Goal: Navigation & Orientation: Find specific page/section

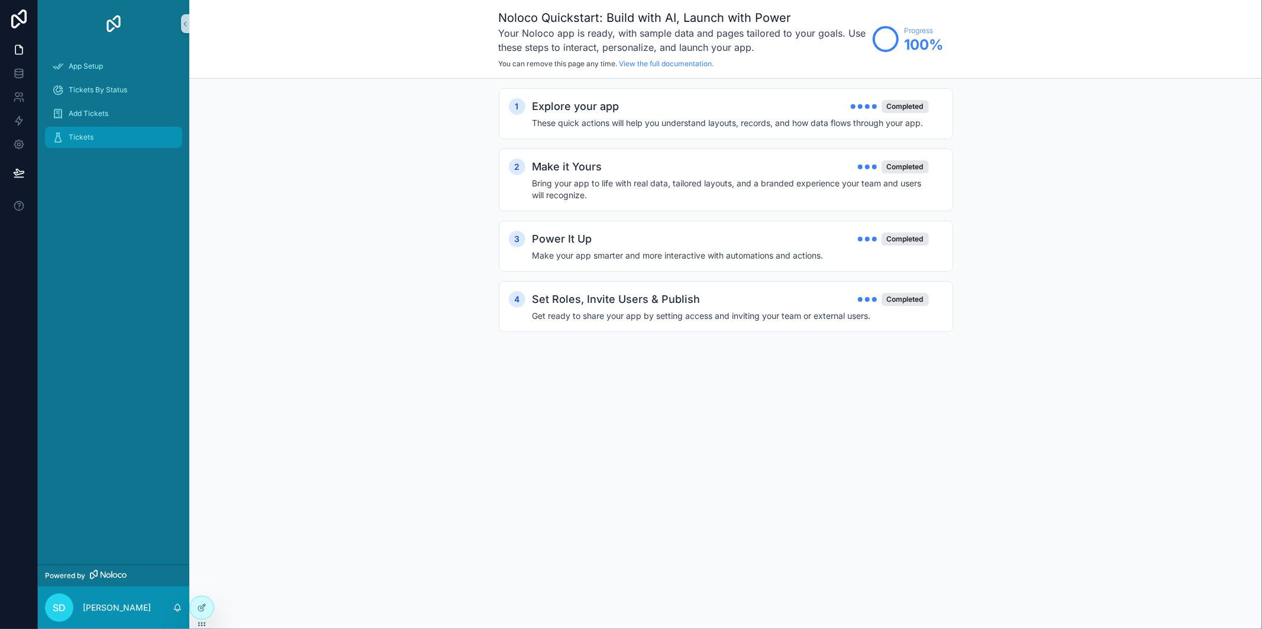
click at [91, 143] on div "Tickets" at bounding box center [113, 137] width 123 height 19
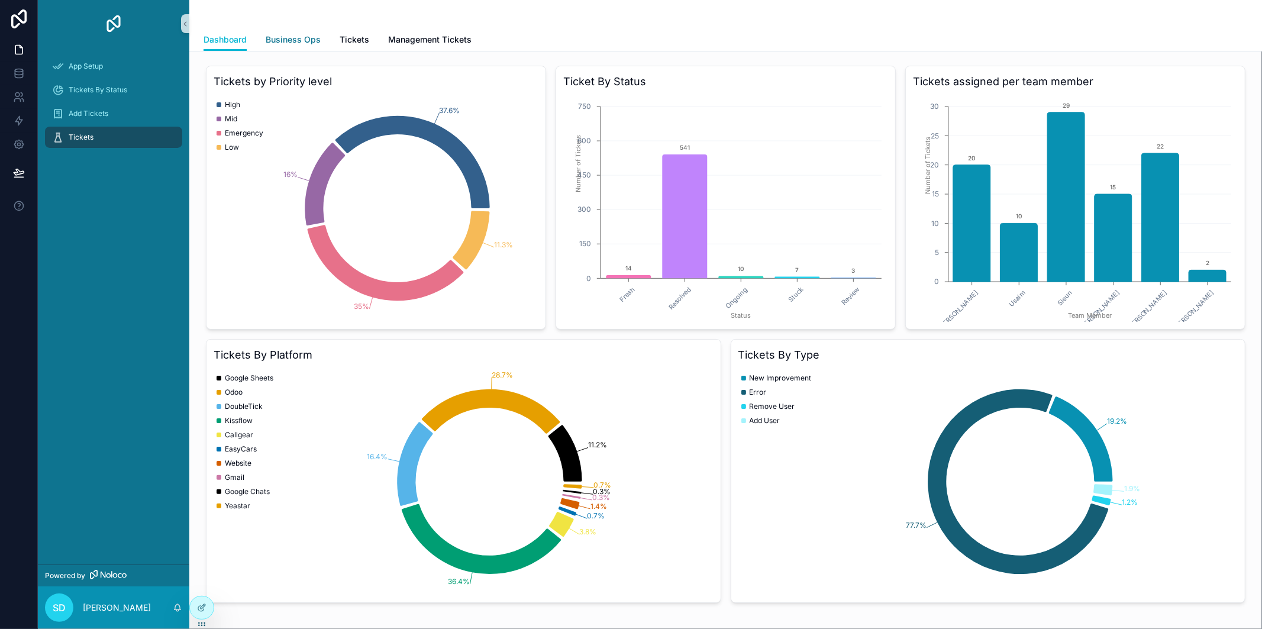
click at [299, 40] on span "Business Ops" at bounding box center [293, 40] width 55 height 12
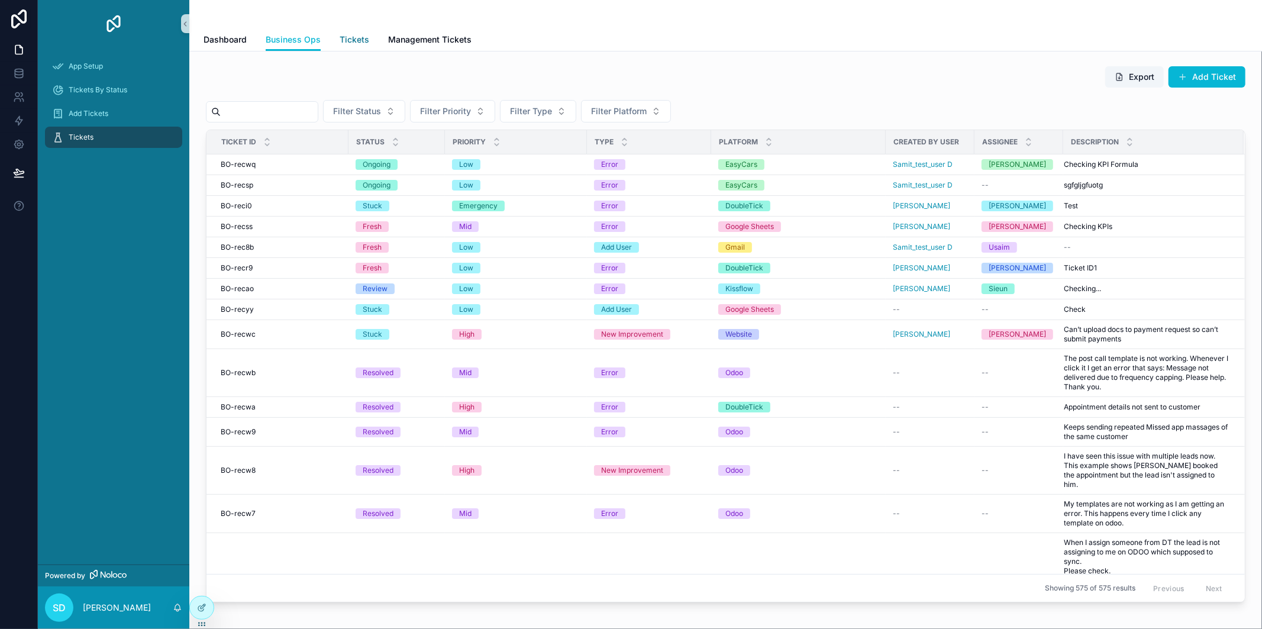
click at [341, 45] on link "Tickets" at bounding box center [355, 41] width 30 height 24
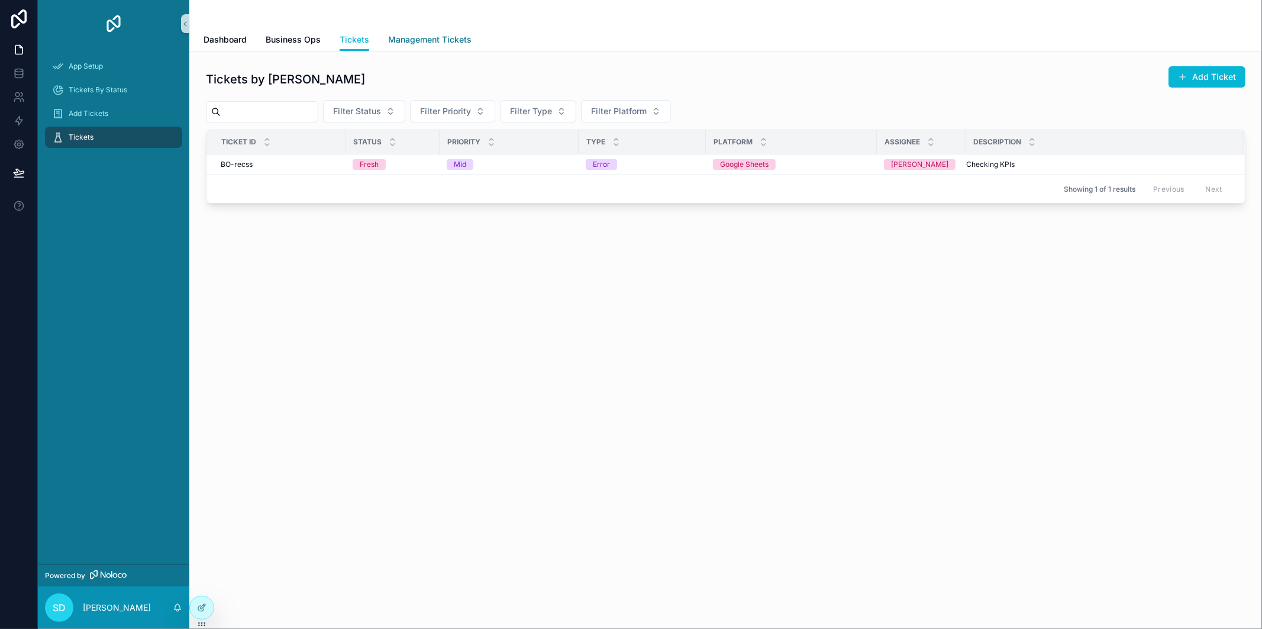
click at [422, 46] on link "Management Tickets" at bounding box center [429, 41] width 83 height 24
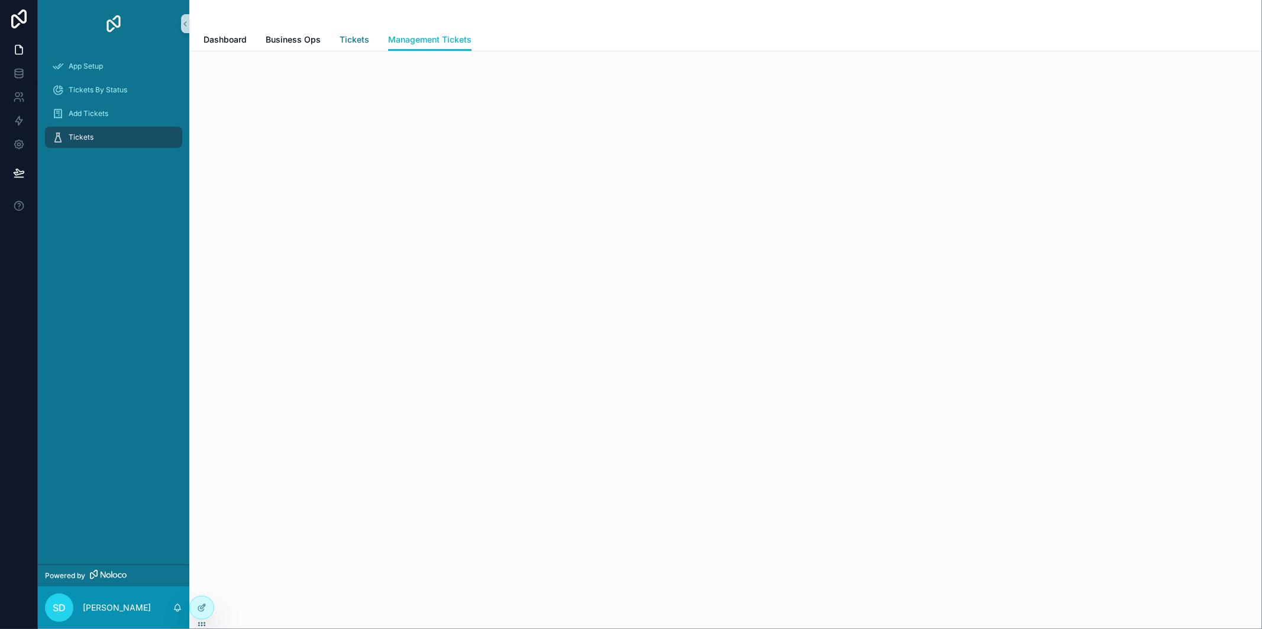
click at [341, 44] on span "Tickets" at bounding box center [355, 40] width 30 height 12
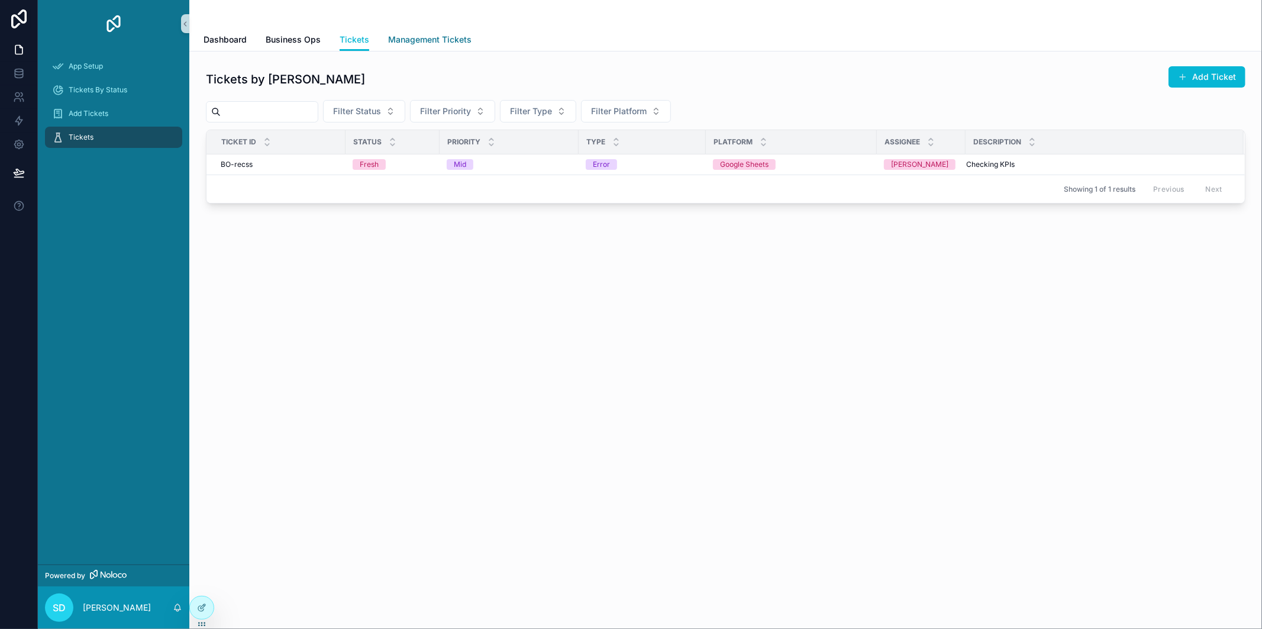
click at [439, 49] on link "Management Tickets" at bounding box center [429, 41] width 83 height 24
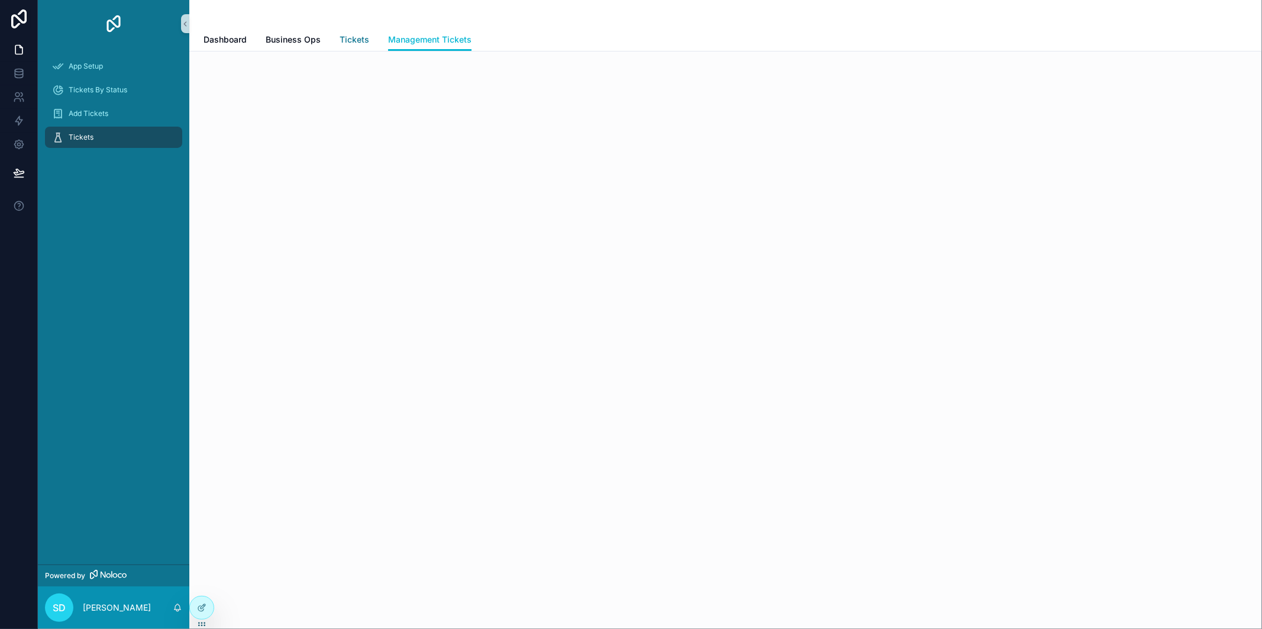
click at [349, 43] on span "Tickets" at bounding box center [355, 40] width 30 height 12
